Goal: Entertainment & Leisure: Consume media (video, audio)

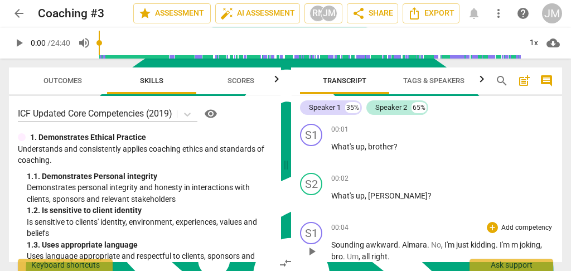
scroll to position [6637, 0]
click at [503, 105] on div "Speaker 1 35% Speaker 2 65%" at bounding box center [426, 107] width 253 height 19
click at [512, 117] on div "Speaker 1 35% Speaker 2 65%" at bounding box center [426, 107] width 253 height 19
click at [411, 173] on div "00:02 + Add competency keyboard_arrow_right" at bounding box center [442, 178] width 222 height 11
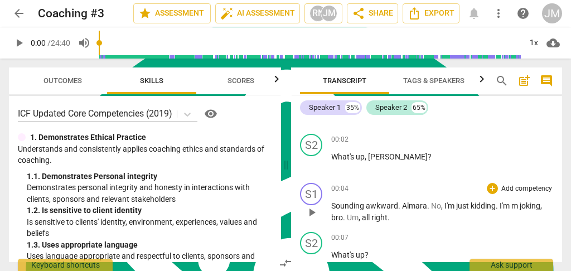
scroll to position [0, 0]
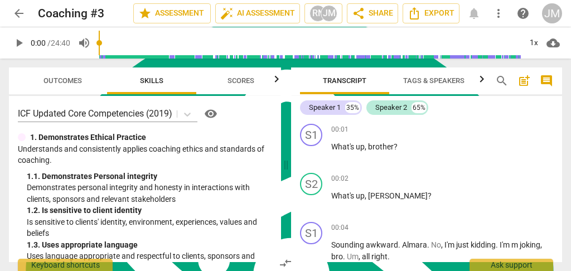
click at [59, 75] on span "Outcomes" at bounding box center [62, 81] width 65 height 15
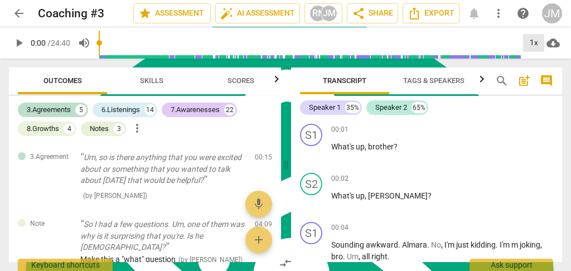
click at [534, 41] on div "1x" at bounding box center [533, 43] width 21 height 18
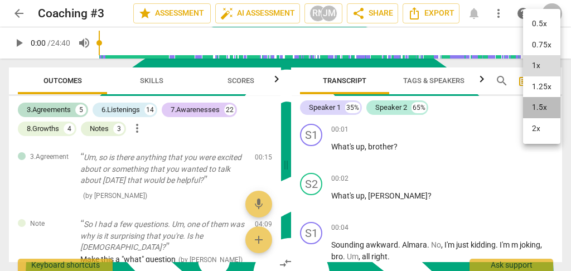
click at [537, 105] on li "1.5x" at bounding box center [541, 107] width 37 height 21
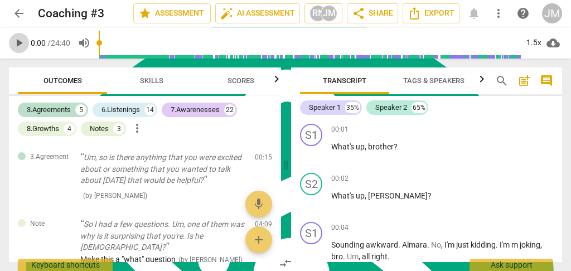
click at [18, 39] on span "play_arrow" at bounding box center [18, 42] width 13 height 13
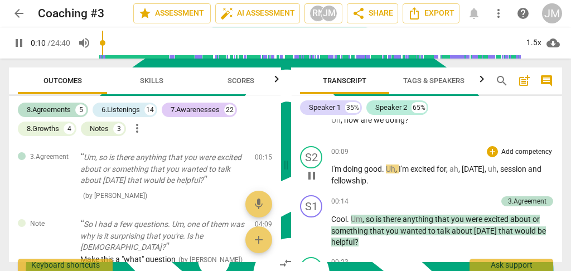
scroll to position [260, 0]
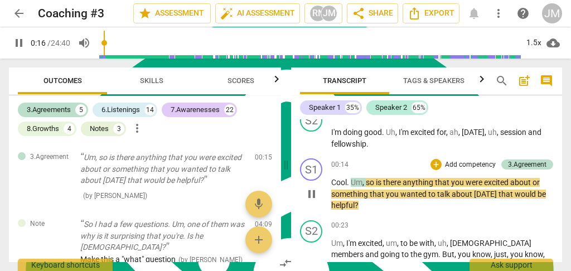
click at [310, 188] on span "pause" at bounding box center [311, 194] width 13 height 13
type input "17"
type textarea "1.5x cloud_download"
click at [527, 54] on div "play_arrow 0:17 / 24:40 volume_up 1.5x cloud_download" at bounding box center [286, 42] width 554 height 31
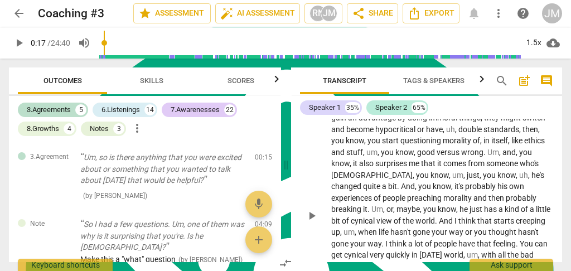
scroll to position [558, 0]
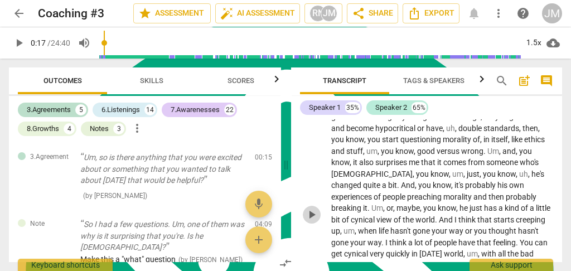
drag, startPoint x: 311, startPoint y: 200, endPoint x: 311, endPoint y: 133, distance: 66.4
click at [311, 208] on span "play_arrow" at bounding box center [311, 214] width 13 height 13
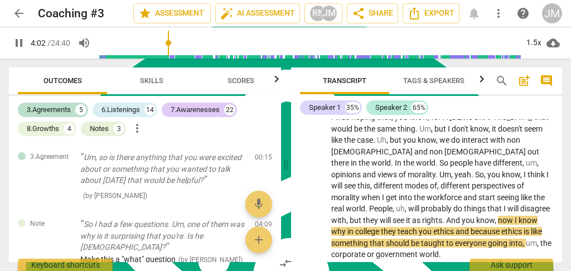
scroll to position [823, 0]
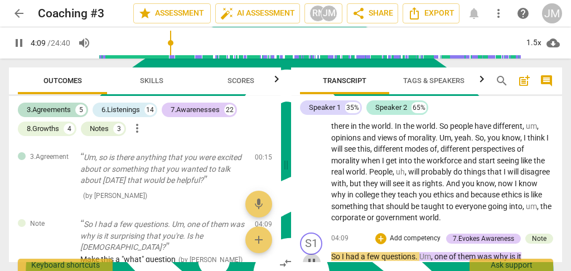
click at [313, 256] on span "pause" at bounding box center [311, 262] width 13 height 13
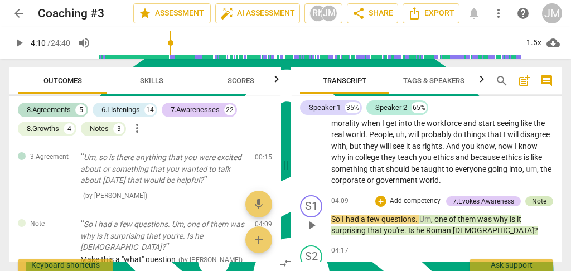
click at [538, 196] on div "Note" at bounding box center [539, 201] width 15 height 10
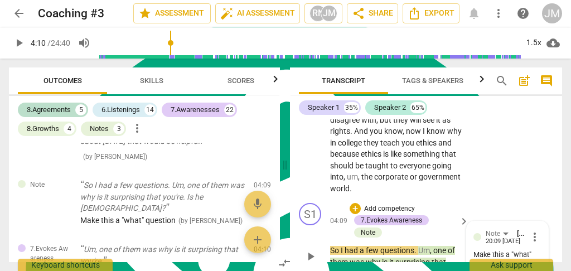
scroll to position [1318, 0]
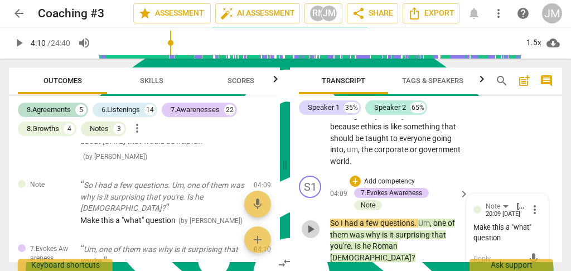
click at [310, 223] on span "play_arrow" at bounding box center [310, 229] width 13 height 13
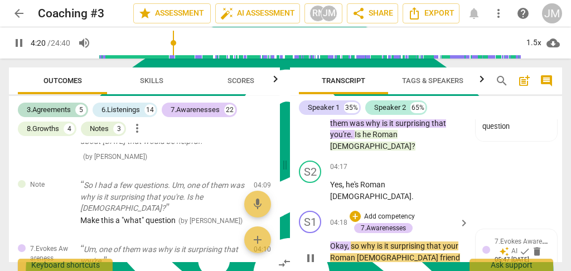
scroll to position [1467, 0]
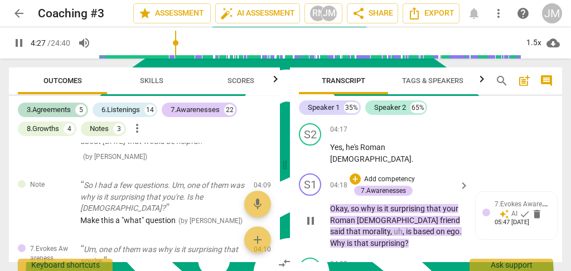
drag, startPoint x: 311, startPoint y: 145, endPoint x: 343, endPoint y: 155, distance: 33.5
click at [311, 214] on span "pause" at bounding box center [310, 220] width 13 height 13
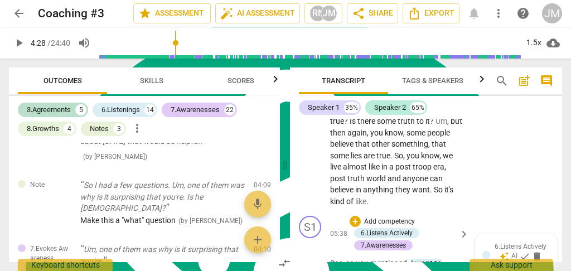
scroll to position [1764, 0]
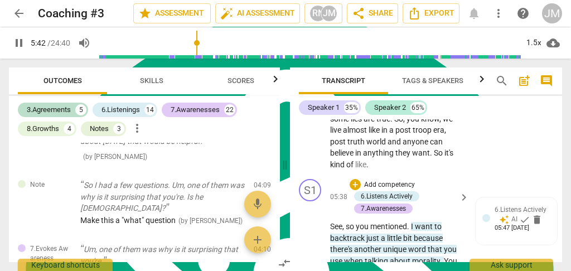
scroll to position [1838, 0]
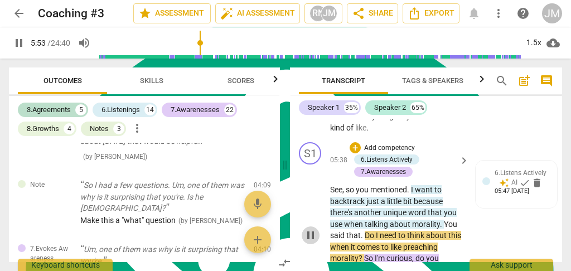
click at [307, 229] on span "pause" at bounding box center [310, 235] width 13 height 13
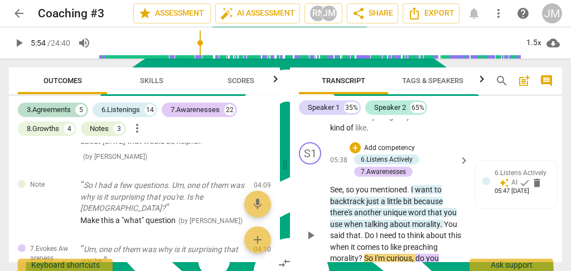
click at [311, 229] on span "play_arrow" at bounding box center [310, 235] width 13 height 13
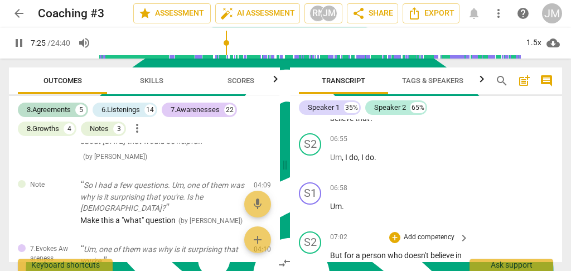
scroll to position [2322, 0]
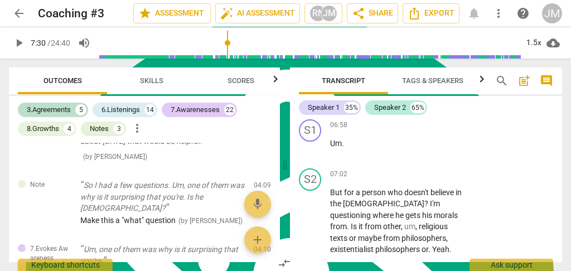
scroll to position [2359, 0]
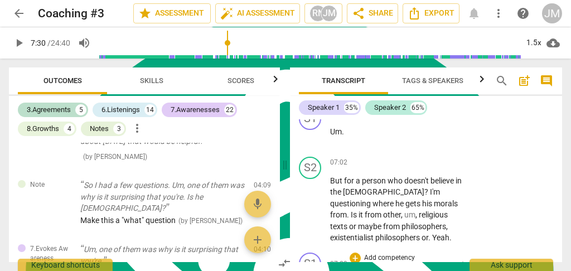
click at [426, 265] on div "Note" at bounding box center [424, 270] width 15 height 10
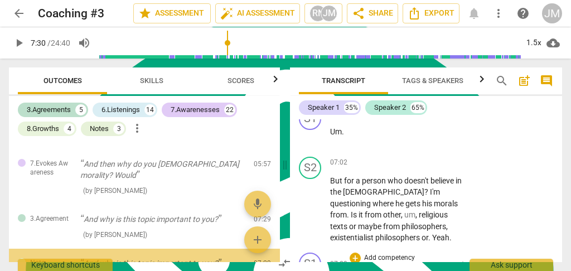
scroll to position [479, 0]
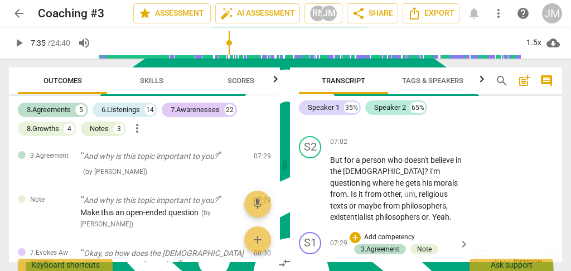
scroll to position [2396, 0]
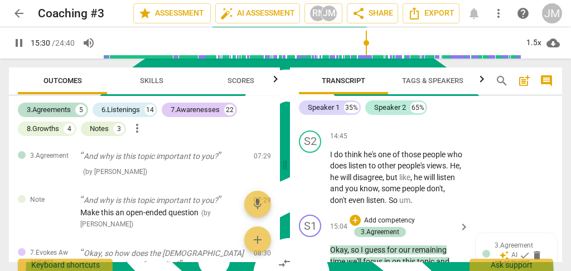
scroll to position [5447, 0]
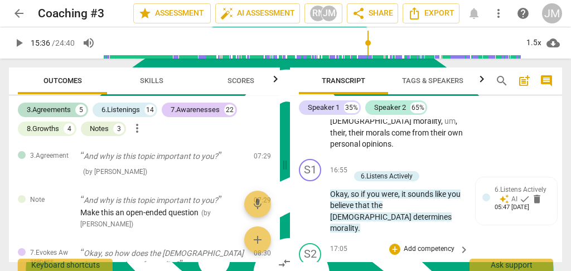
scroll to position [6117, 0]
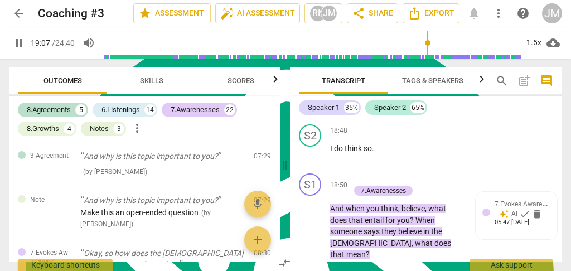
scroll to position [7084, 0]
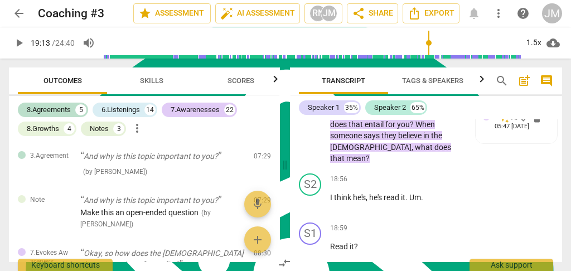
scroll to position [7196, 0]
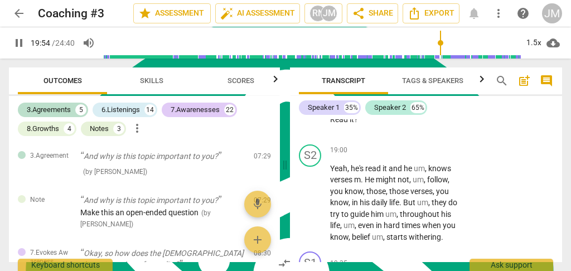
scroll to position [7345, 0]
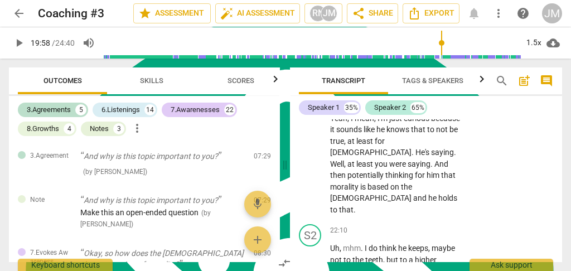
scroll to position [8387, 0]
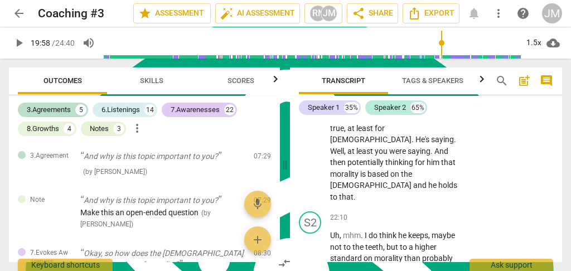
type input "1199"
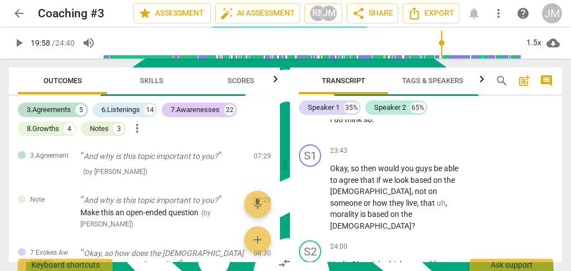
scroll to position [9056, 0]
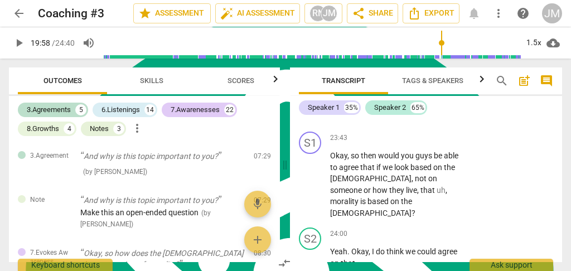
drag, startPoint x: 429, startPoint y: 214, endPoint x: 438, endPoint y: 217, distance: 9.9
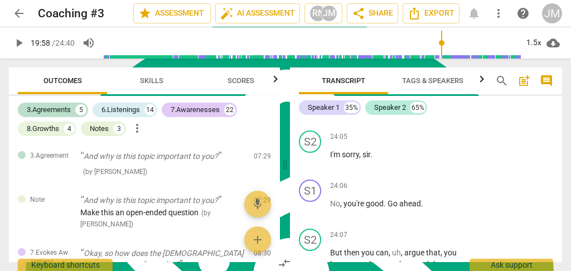
scroll to position [9254, 0]
